Goal: Browse casually: Explore the website without a specific task or goal

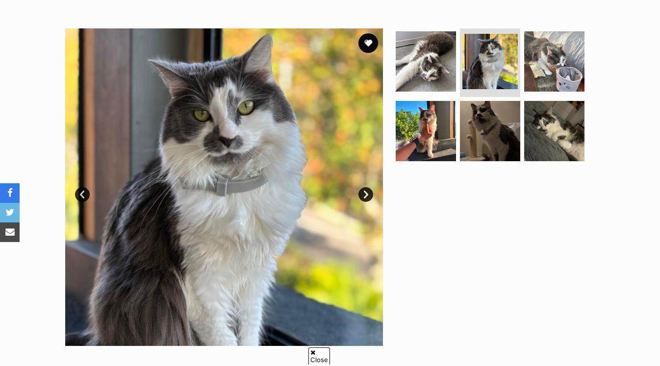
scroll to position [176, 0]
click at [480, 120] on img at bounding box center [489, 130] width 63 height 63
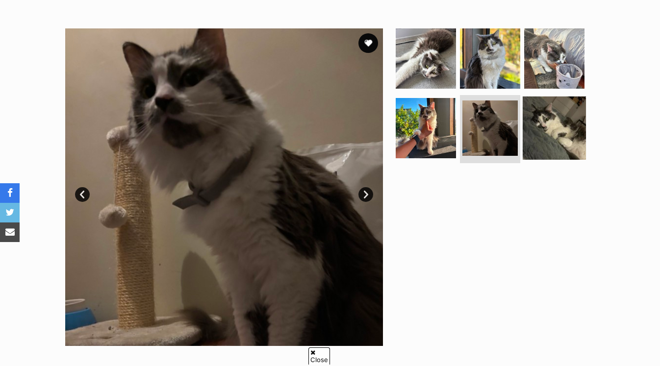
click at [531, 130] on img at bounding box center [554, 127] width 63 height 63
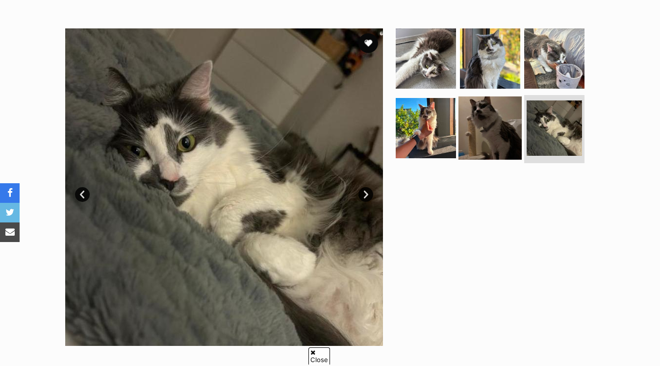
scroll to position [0, 0]
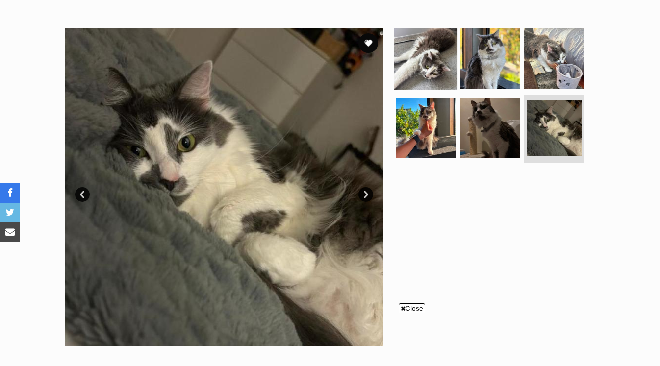
click at [436, 53] on img at bounding box center [425, 58] width 63 height 63
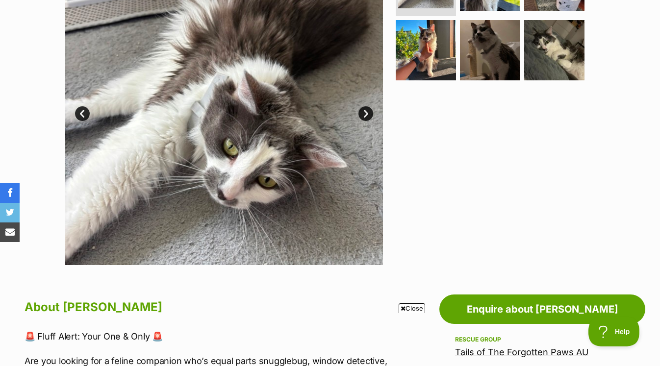
click at [408, 305] on span "Close" at bounding box center [412, 309] width 26 height 10
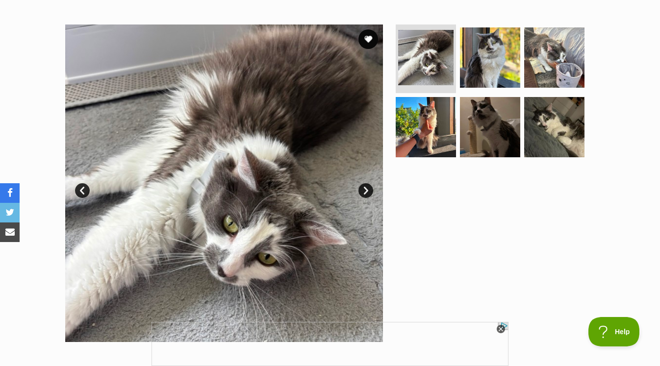
scroll to position [180, 0]
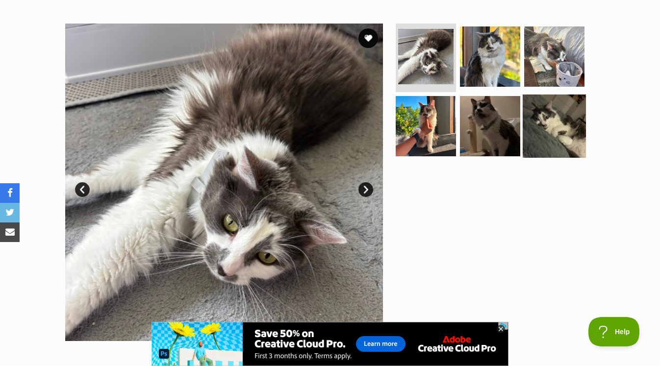
click at [540, 126] on img at bounding box center [554, 125] width 63 height 63
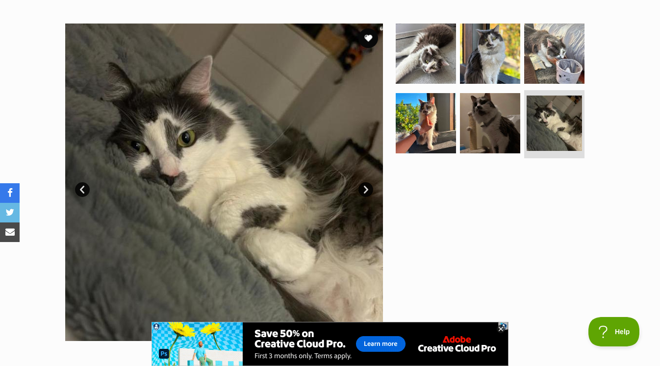
click at [393, 65] on section "Available 6 of 6 images 6 of 6 images 6 of 6 images 6 of 6 images 6 of 6 images…" at bounding box center [330, 175] width 559 height 332
click at [435, 63] on img at bounding box center [425, 53] width 63 height 63
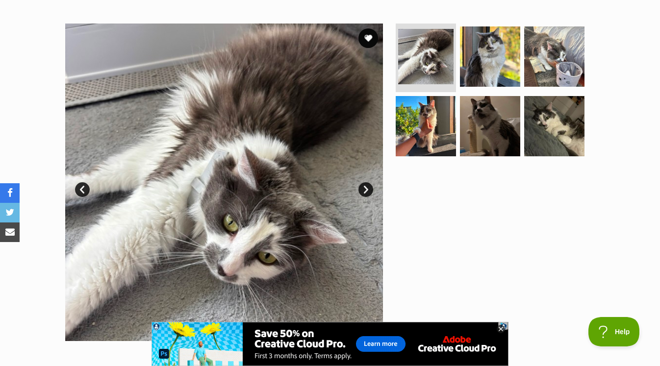
scroll to position [617, 0]
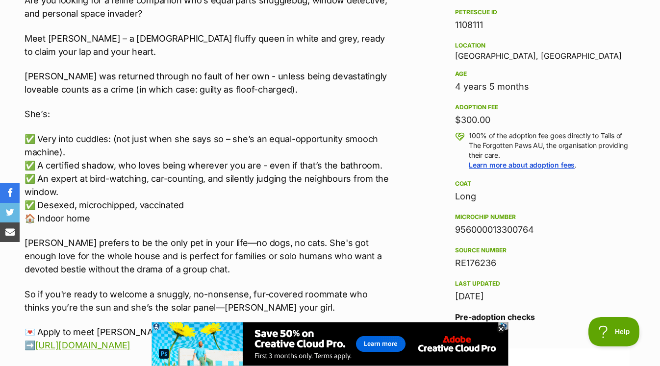
click at [502, 329] on icon at bounding box center [501, 329] width 8 height 8
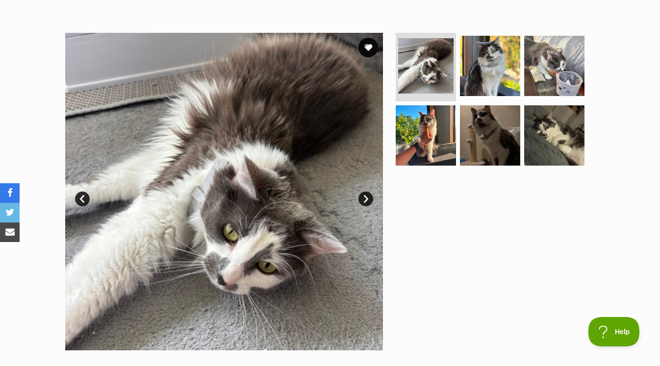
scroll to position [171, 0]
click at [563, 158] on img at bounding box center [554, 134] width 63 height 63
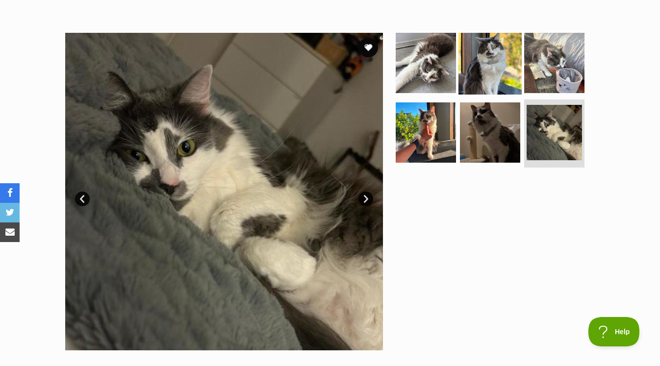
click at [460, 73] on img at bounding box center [489, 62] width 63 height 63
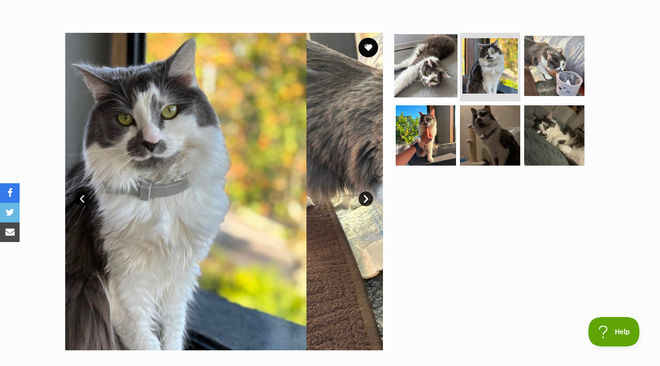
click at [433, 66] on img at bounding box center [425, 65] width 63 height 63
